Goal: Information Seeking & Learning: Learn about a topic

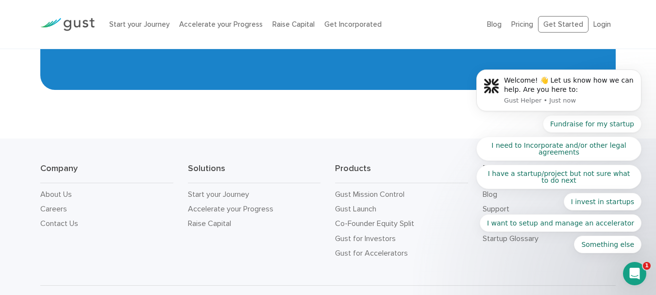
scroll to position [4452, 0]
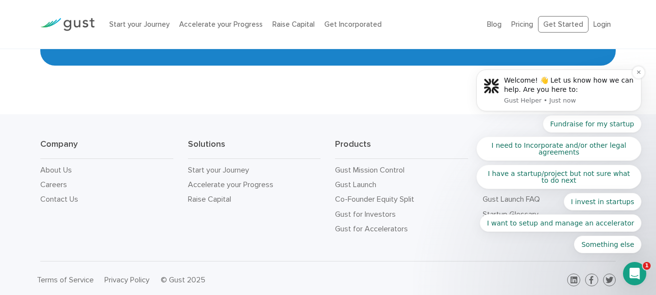
click at [633, 79] on div "Welcome! 👋 Let us know how we can help. Are you here to:" at bounding box center [569, 85] width 130 height 19
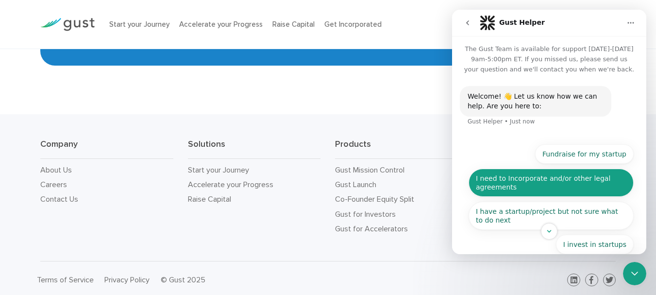
scroll to position [65, 0]
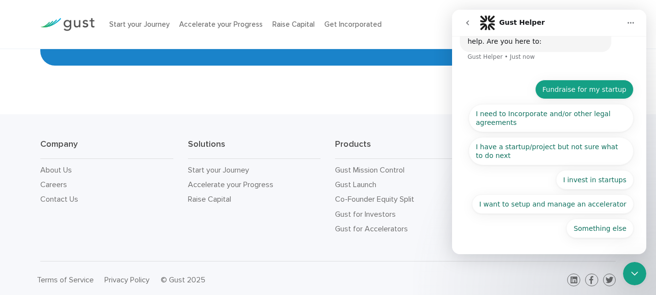
click at [591, 96] on button "Fundraise for my startup" at bounding box center [584, 89] width 99 height 19
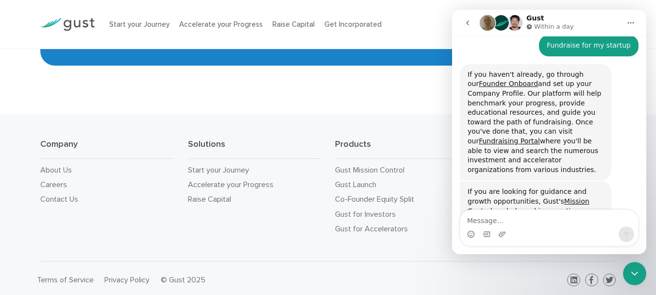
scroll to position [77, 0]
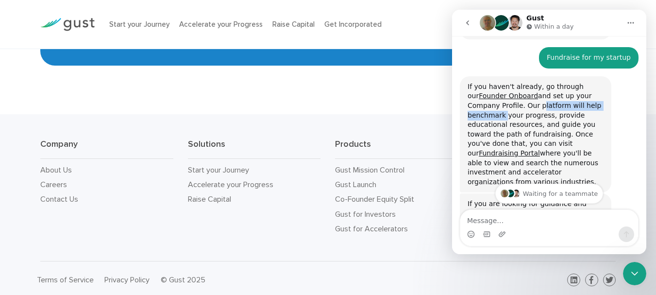
drag, startPoint x: 503, startPoint y: 109, endPoint x: 603, endPoint y: 109, distance: 100.0
click at [603, 109] on div "If you haven't already, go through our Founder Onboard and set up your Company …" at bounding box center [536, 134] width 136 height 105
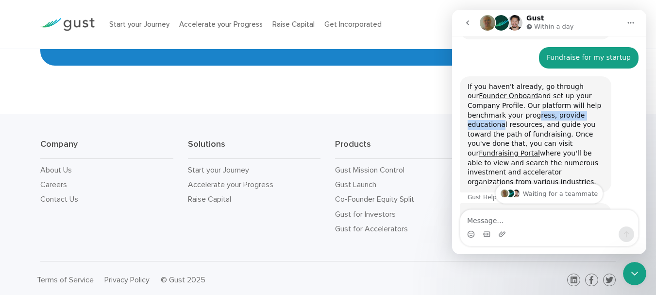
drag, startPoint x: 495, startPoint y: 114, endPoint x: 573, endPoint y: 115, distance: 77.7
click at [573, 115] on div "If you haven't already, go through our Founder Onboard and set up your Company …" at bounding box center [536, 134] width 136 height 105
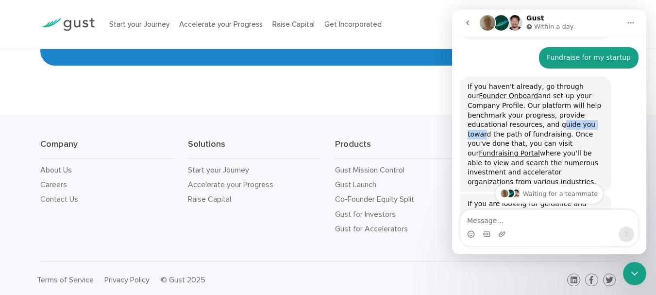
drag, startPoint x: 512, startPoint y: 123, endPoint x: 579, endPoint y: 122, distance: 67.0
click at [569, 122] on div "If you haven't already, go through our Founder Onboard and set up your Company …" at bounding box center [536, 134] width 136 height 105
click at [579, 122] on div "If you haven't already, go through our Founder Onboard and set up your Company …" at bounding box center [536, 134] width 136 height 105
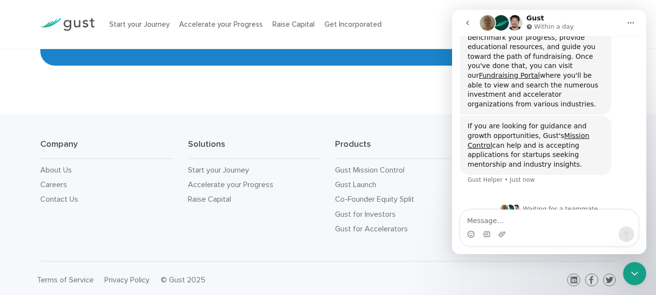
scroll to position [158, 0]
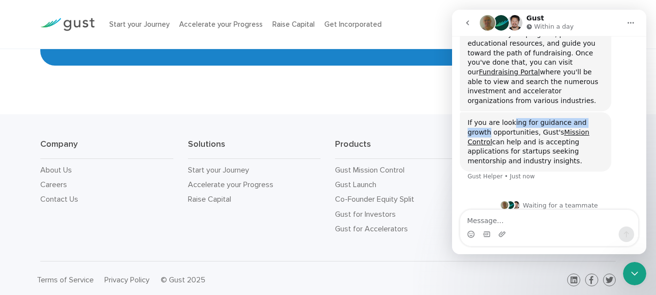
drag, startPoint x: 510, startPoint y: 115, endPoint x: 613, endPoint y: 103, distance: 104.1
click at [613, 112] on div "If you are looking for guidance and growth opportunities, Gust's Mission Contro…" at bounding box center [549, 152] width 179 height 81
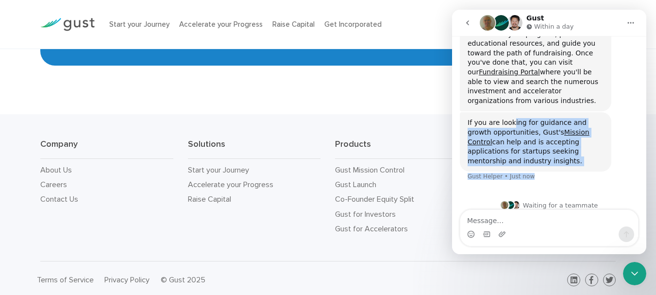
click at [465, 128] on div "If you are looking for guidance and growth opportunities, Gust's Mission Contro…" at bounding box center [535, 141] width 151 height 59
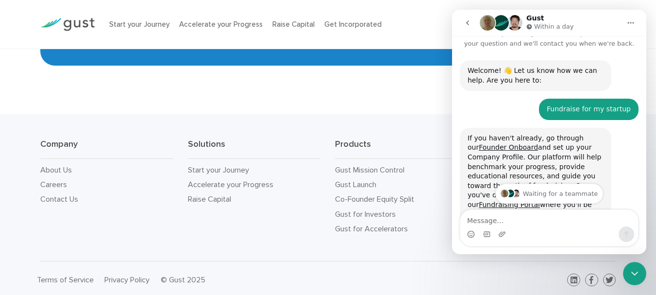
scroll to position [42, 0]
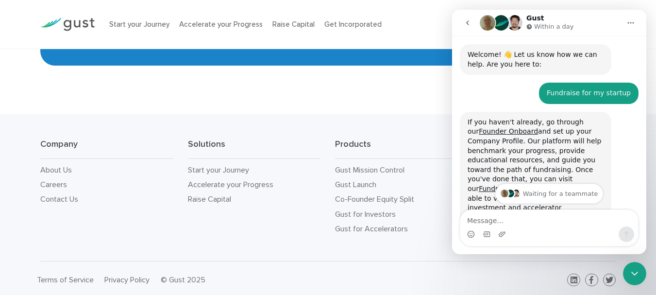
click at [500, 137] on div "If you haven't already, go through our Founder Onboard and set up your Company …" at bounding box center [536, 170] width 136 height 105
click at [501, 131] on link "Founder Onboard" at bounding box center [508, 131] width 59 height 8
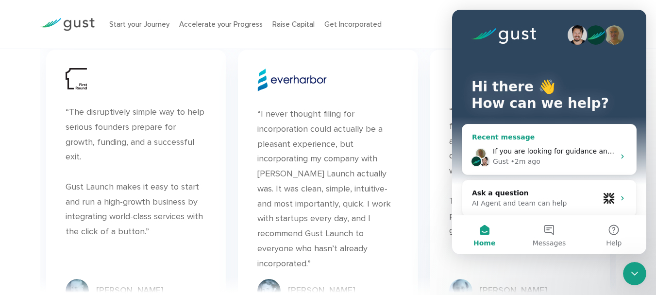
scroll to position [3393, 0]
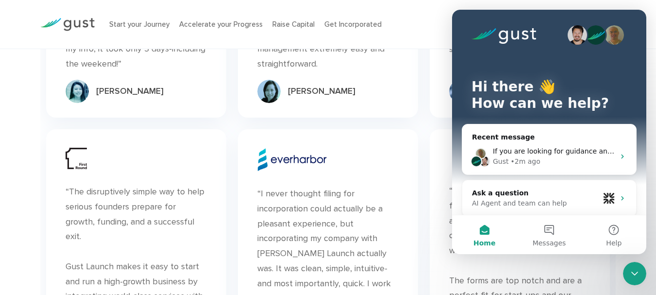
click at [639, 276] on icon "Close Intercom Messenger" at bounding box center [635, 274] width 12 height 12
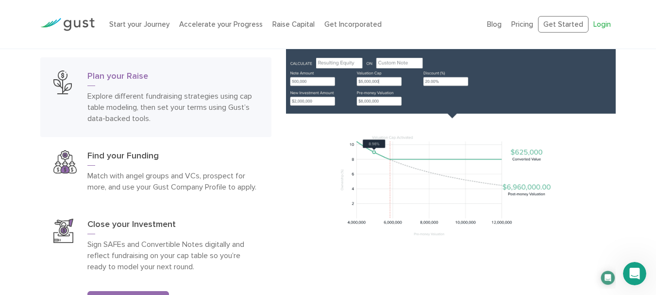
scroll to position [1414, 0]
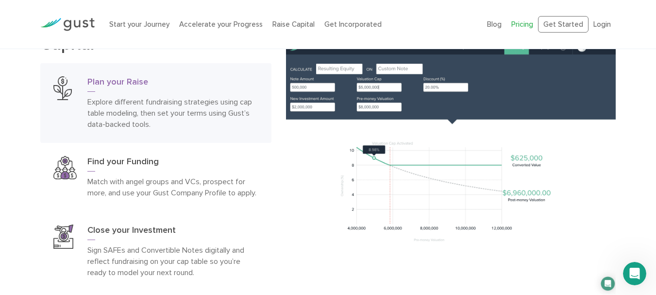
click at [521, 26] on link "Pricing" at bounding box center [522, 24] width 22 height 9
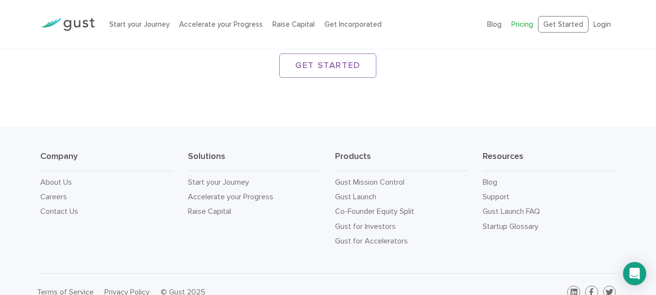
scroll to position [1571, 0]
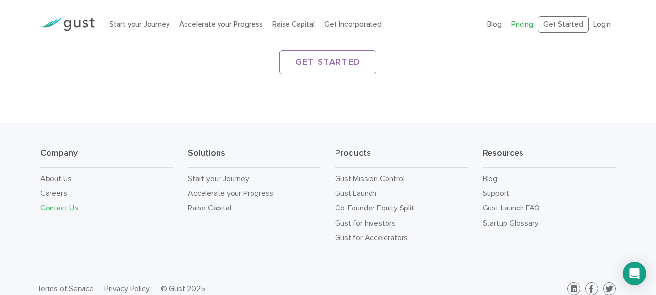
click at [54, 203] on link "Contact Us" at bounding box center [59, 207] width 38 height 9
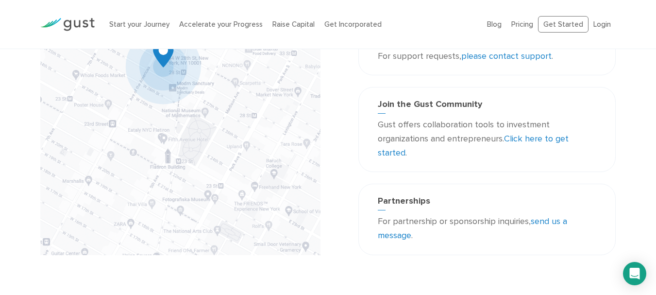
scroll to position [374, 0]
